Goal: Use online tool/utility: Utilize a website feature to perform a specific function

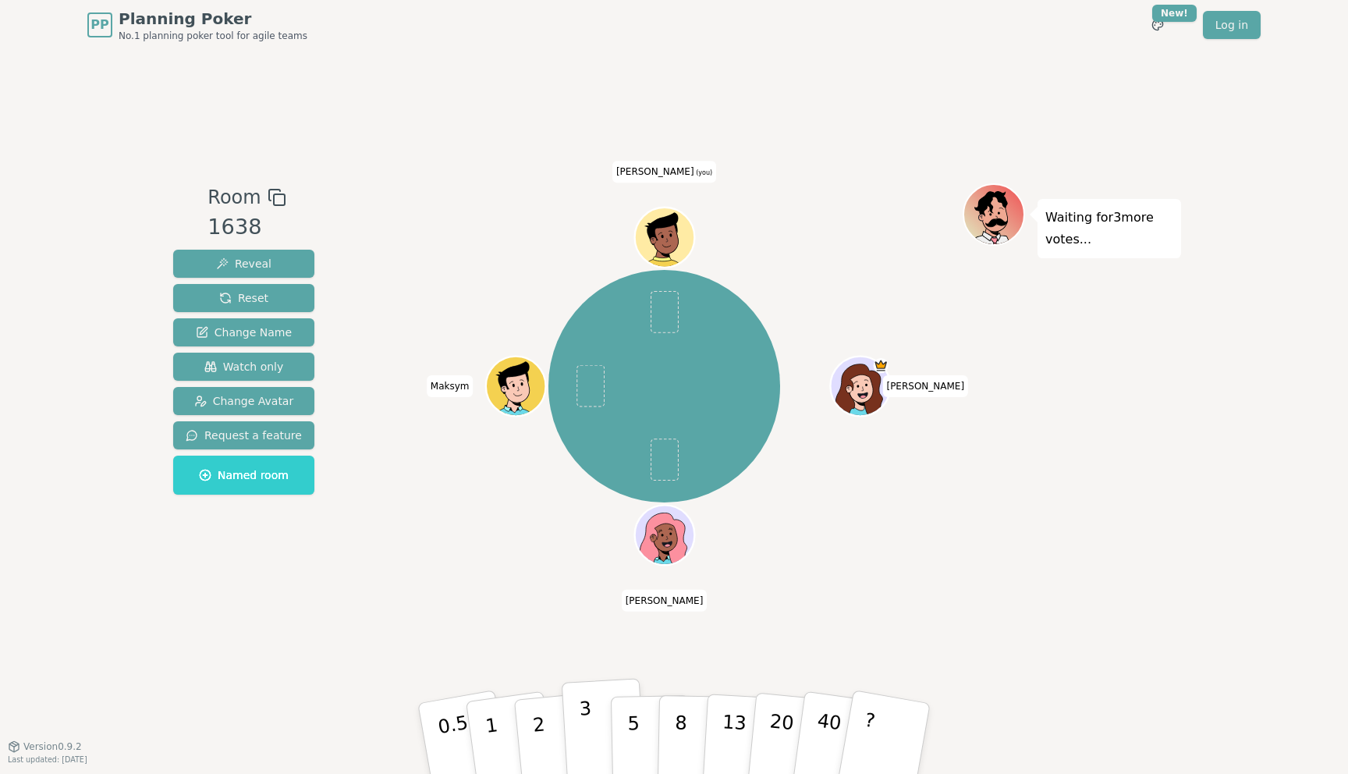
click at [592, 745] on button "3" at bounding box center [604, 739] width 85 height 122
click at [737, 739] on p "13" at bounding box center [733, 738] width 29 height 86
click at [635, 726] on p "5" at bounding box center [633, 739] width 13 height 84
click at [632, 718] on p "5" at bounding box center [633, 739] width 13 height 84
click at [636, 709] on p "5" at bounding box center [633, 739] width 13 height 84
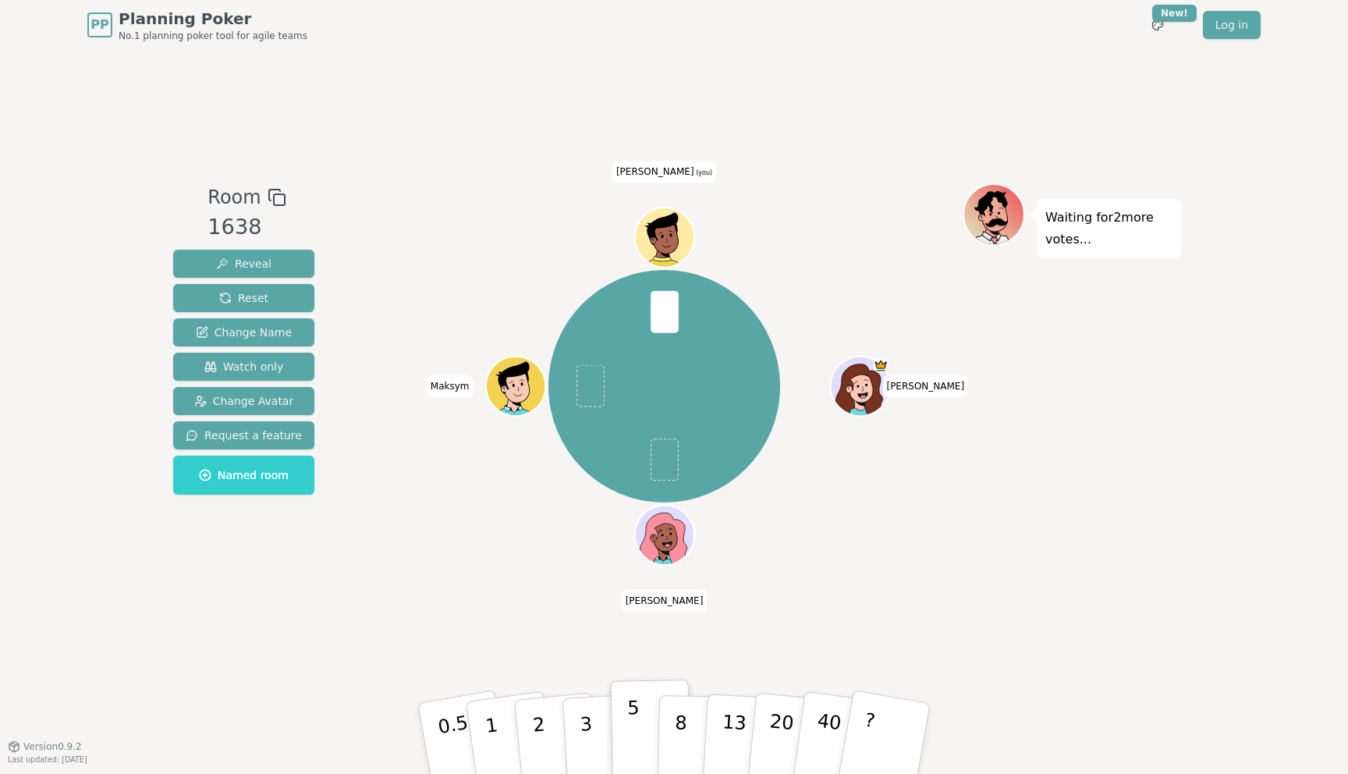
click at [628, 705] on p "5" at bounding box center [633, 739] width 13 height 84
click at [636, 723] on p "5" at bounding box center [633, 739] width 13 height 84
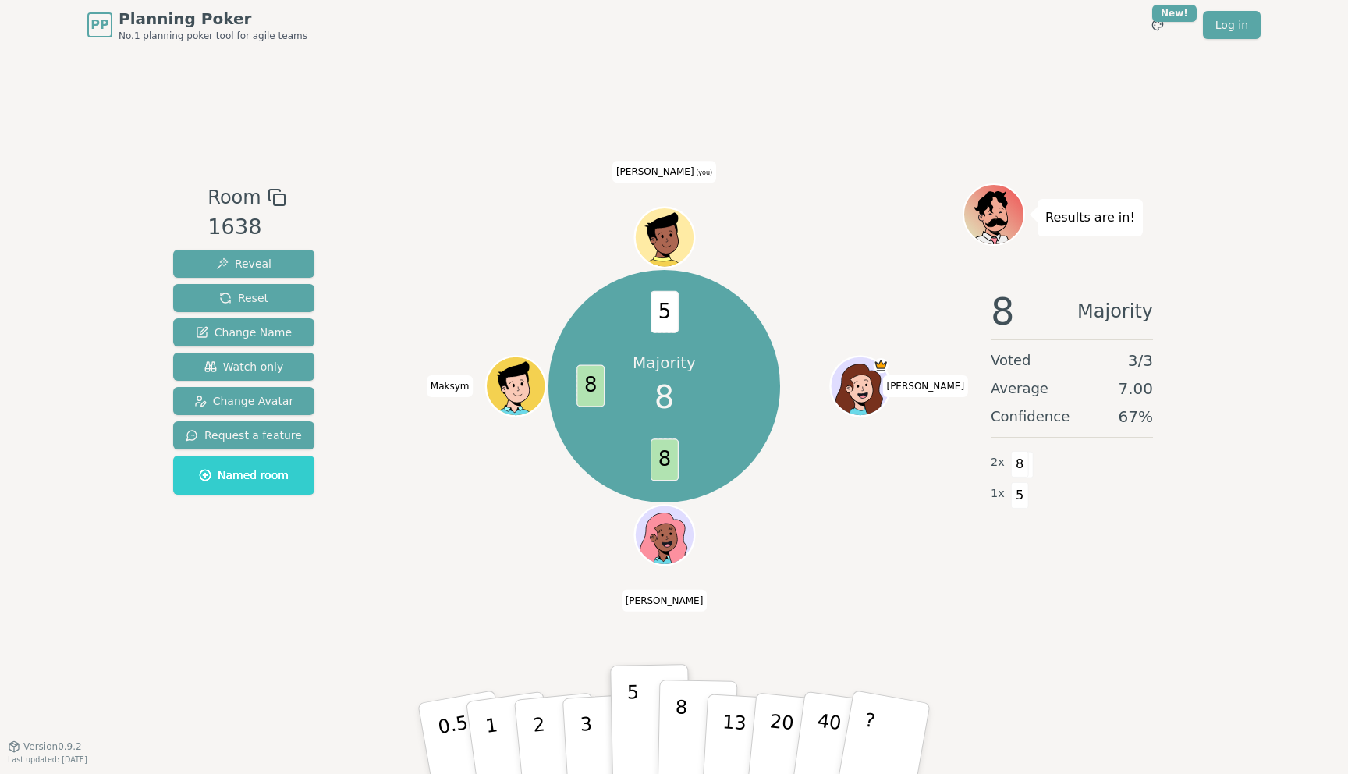
click at [684, 740] on p "8" at bounding box center [680, 738] width 13 height 84
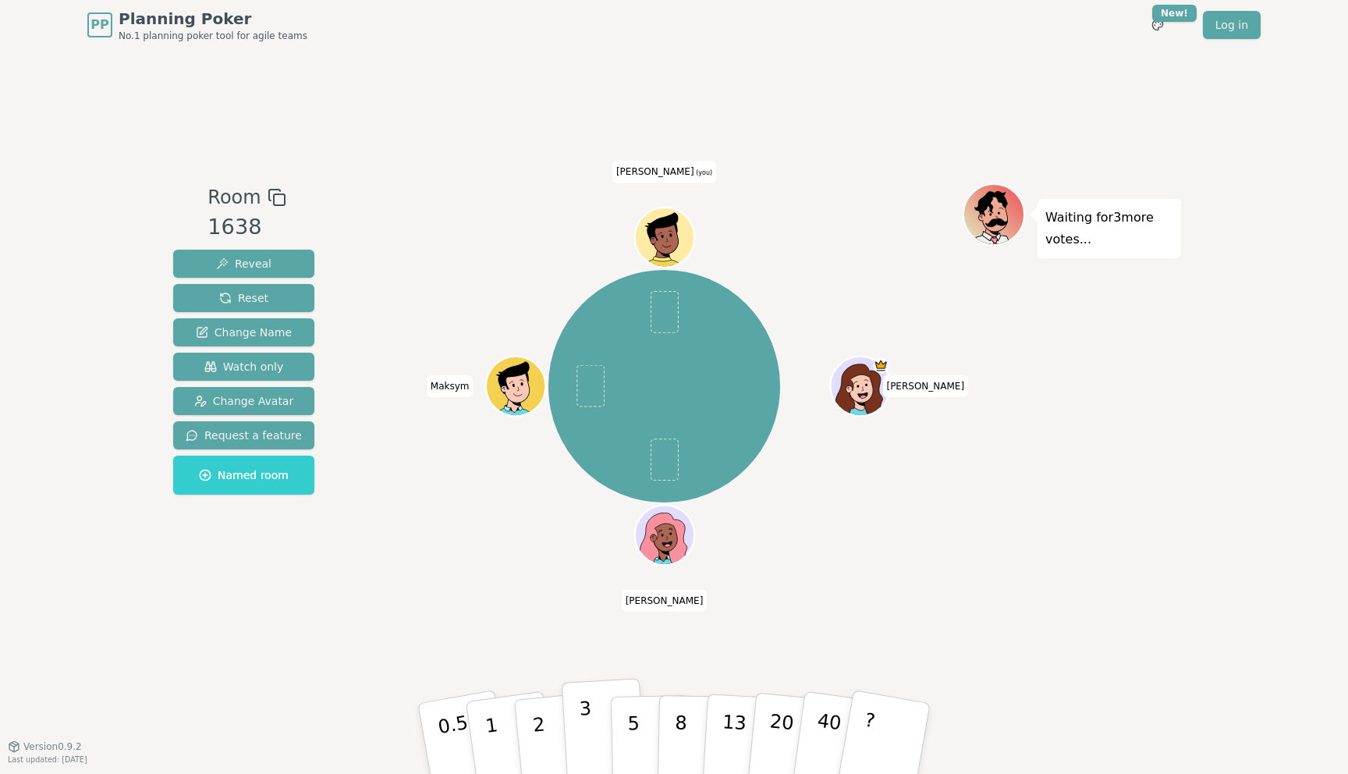
click at [590, 726] on p "3" at bounding box center [587, 740] width 17 height 85
click at [596, 735] on button "3" at bounding box center [604, 739] width 85 height 122
